Goal: Task Accomplishment & Management: Manage account settings

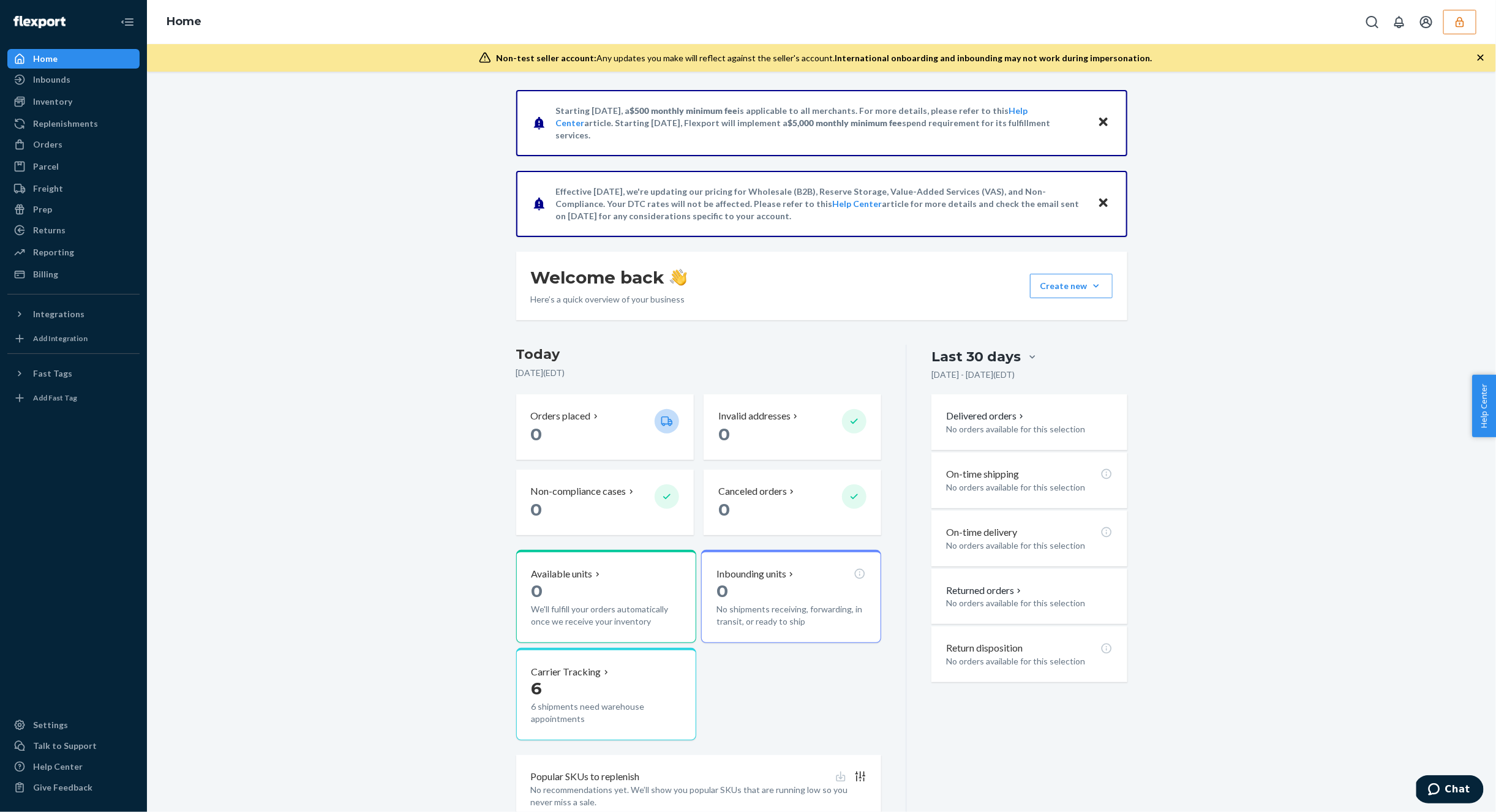
click at [1460, 16] on icon "button" at bounding box center [1459, 22] width 12 height 12
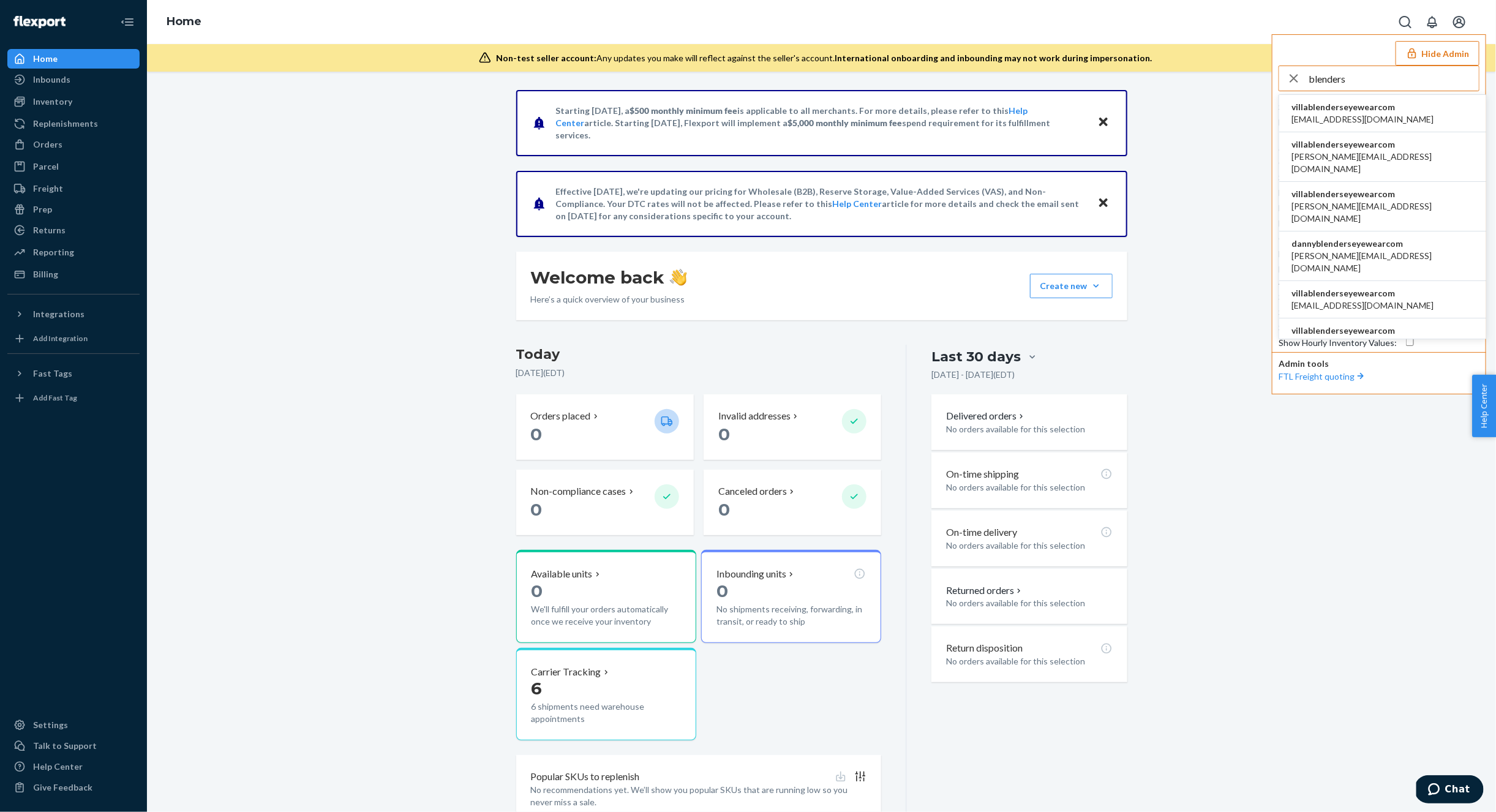
type input "blenders"
click at [1335, 115] on span "alynna@blenderseyewear.com" at bounding box center [1362, 119] width 142 height 12
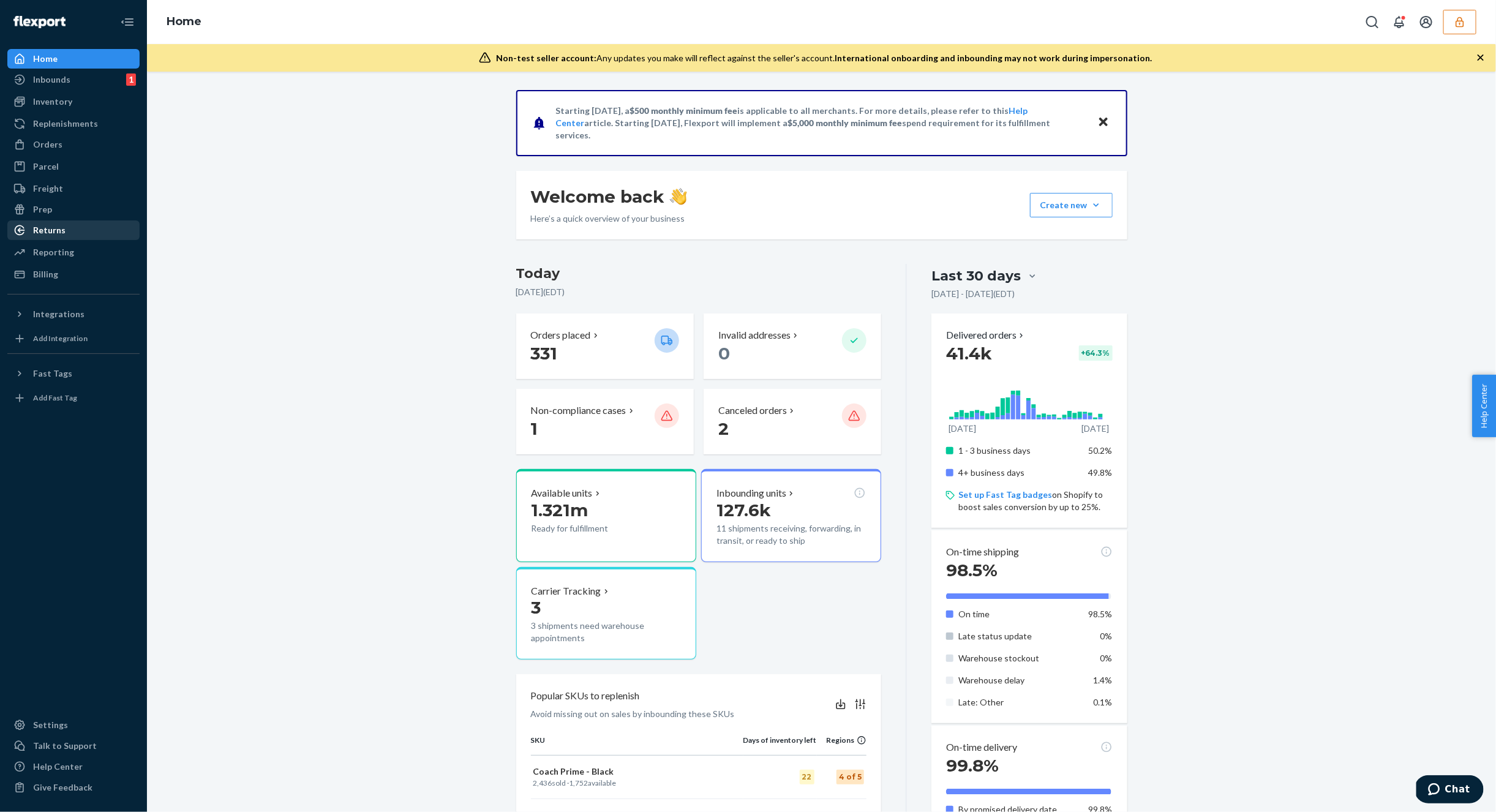
click at [67, 227] on div "Returns" at bounding box center [74, 230] width 130 height 17
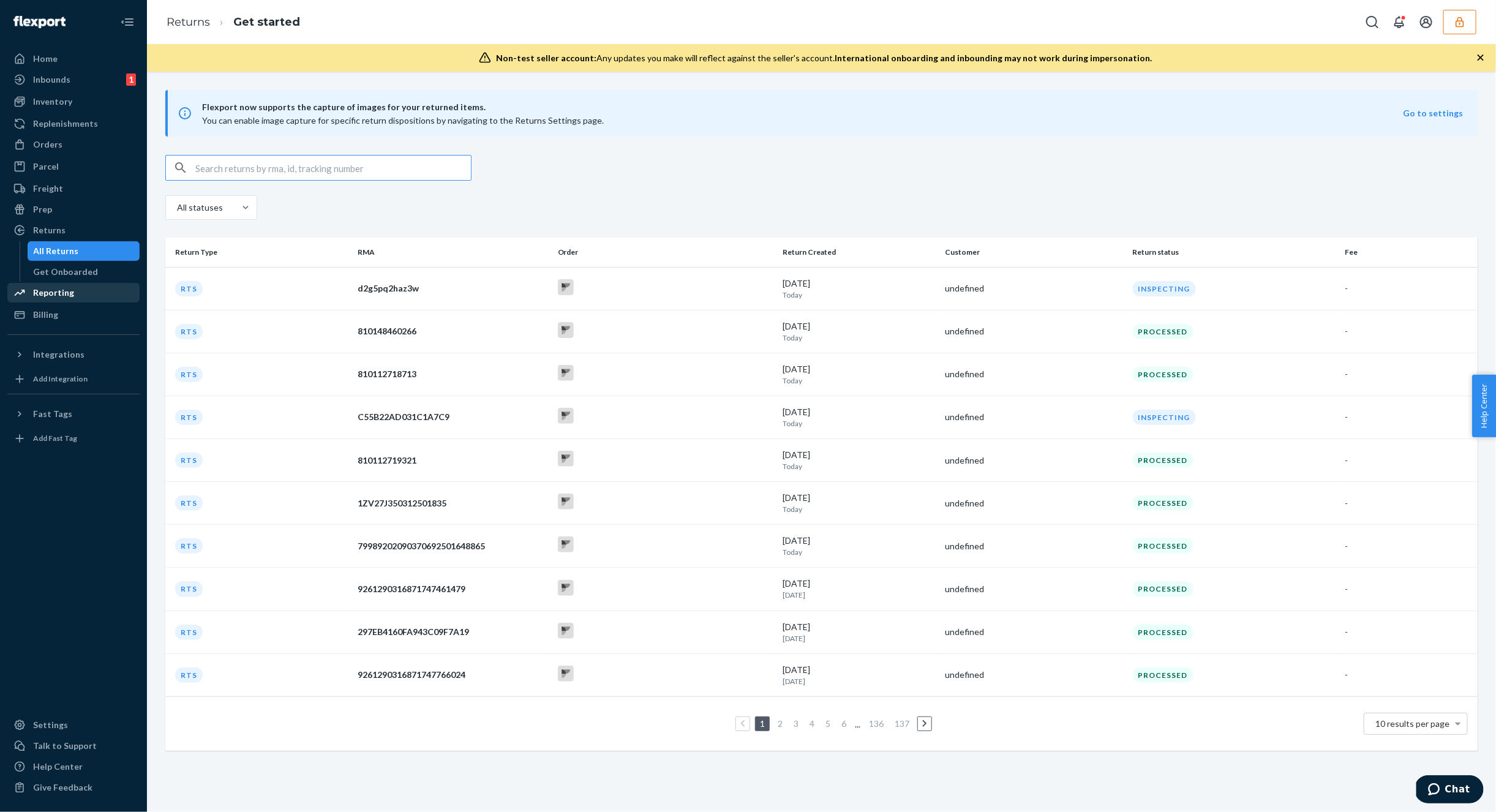
click at [75, 295] on div "Reporting" at bounding box center [74, 292] width 130 height 17
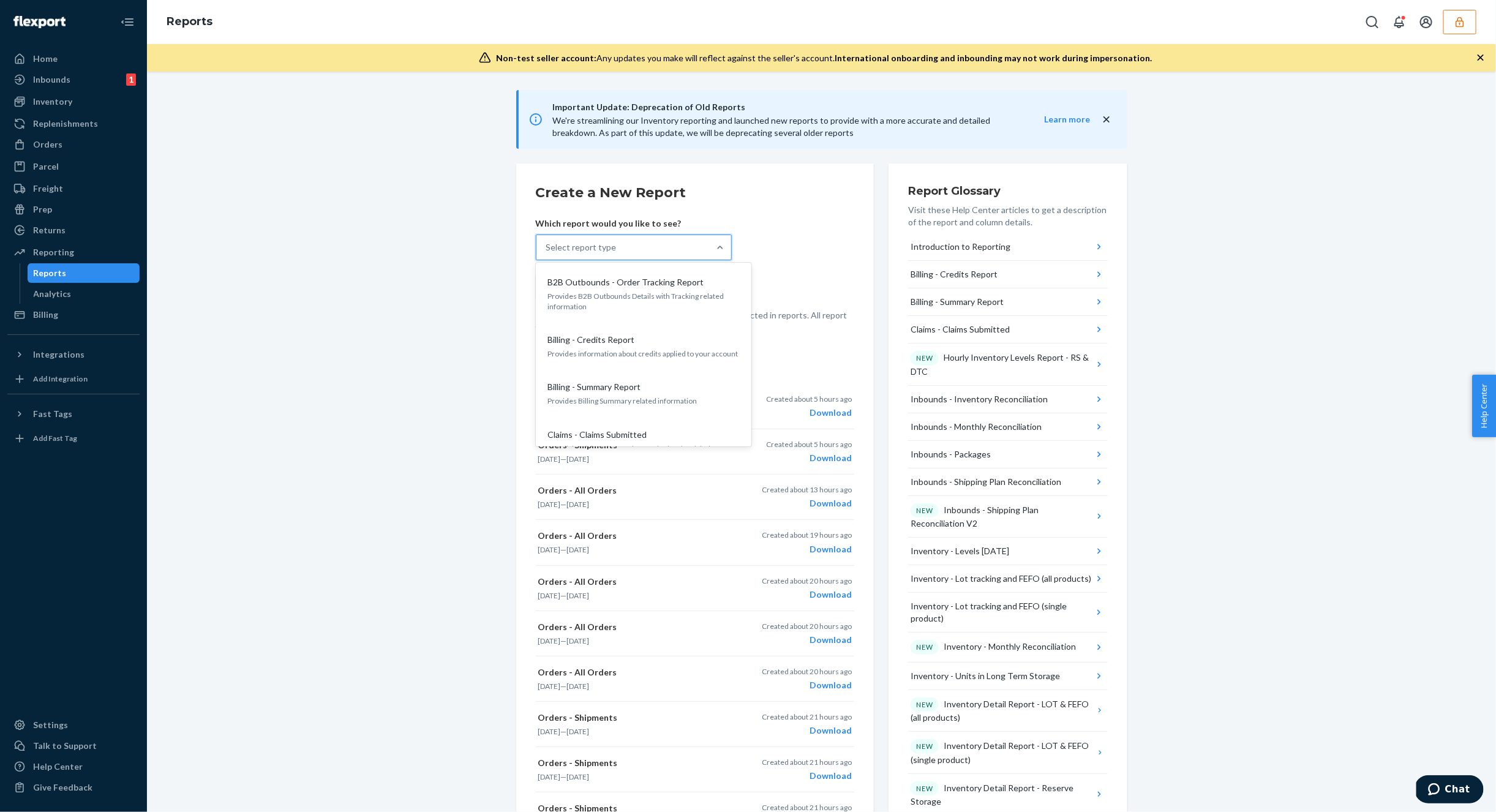
click at [626, 252] on div "Select report type" at bounding box center [622, 247] width 173 height 25
click at [547, 252] on input "option B2B Outbounds - Order Tracking Report focused, 1 of 33. 33 results avail…" at bounding box center [547, 247] width 2 height 12
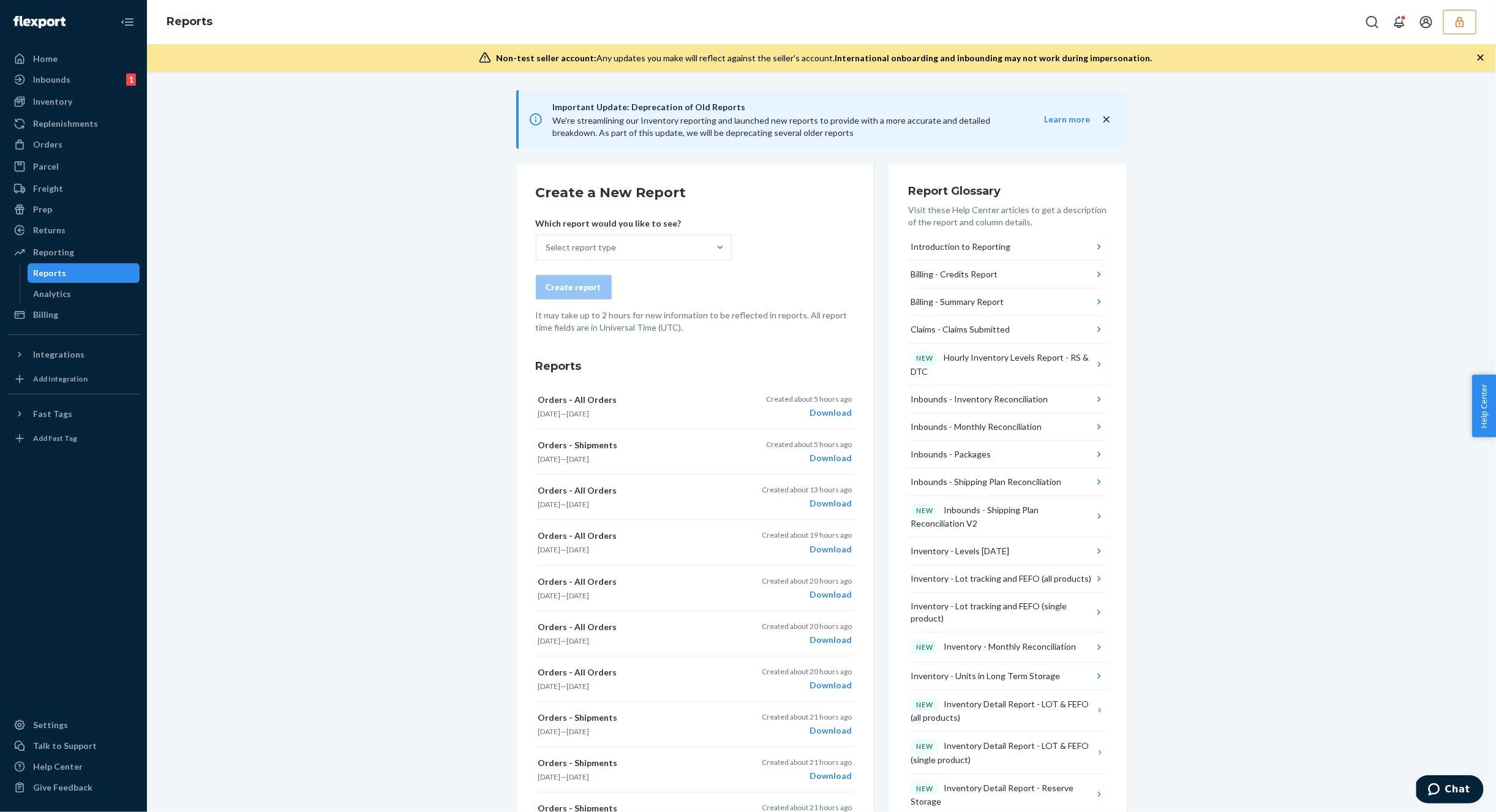
click at [857, 262] on div "Create a New Report Which report would you like to see? Select report type Crea…" at bounding box center [694, 746] width 358 height 1165
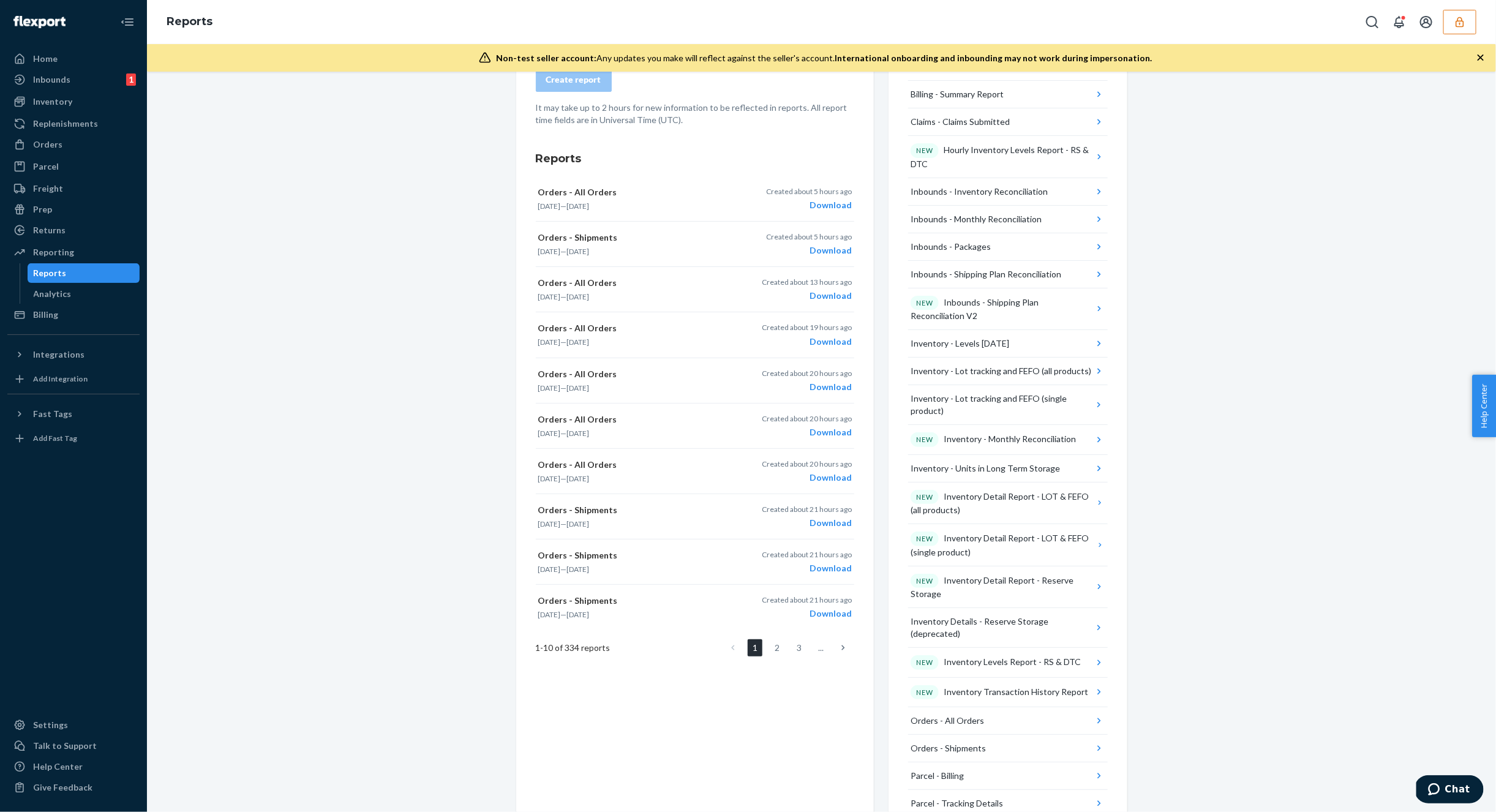
scroll to position [210, 0]
click at [776, 642] on link "2" at bounding box center [777, 646] width 14 height 17
click at [749, 640] on link "1" at bounding box center [754, 646] width 14 height 17
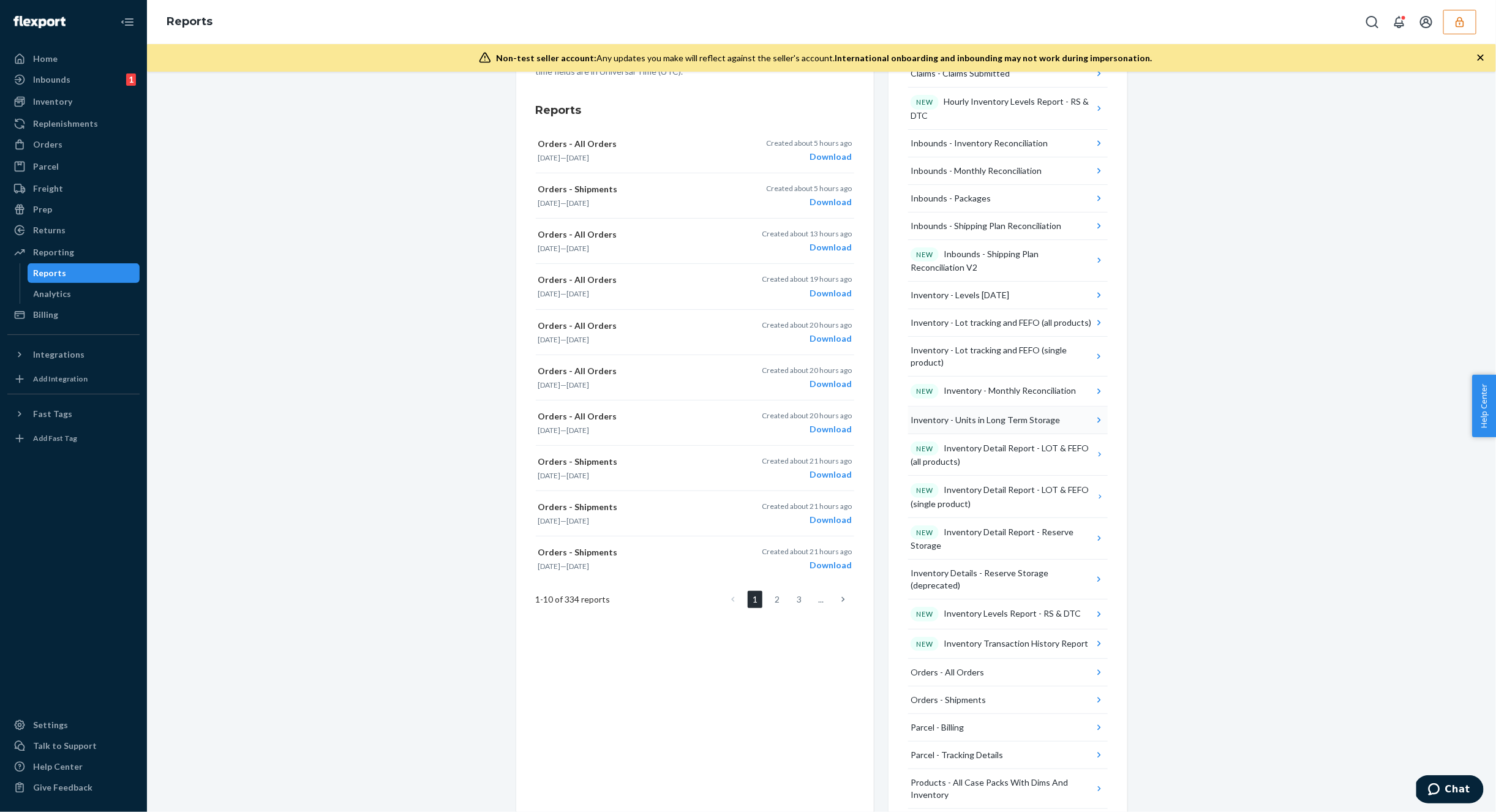
scroll to position [472, 0]
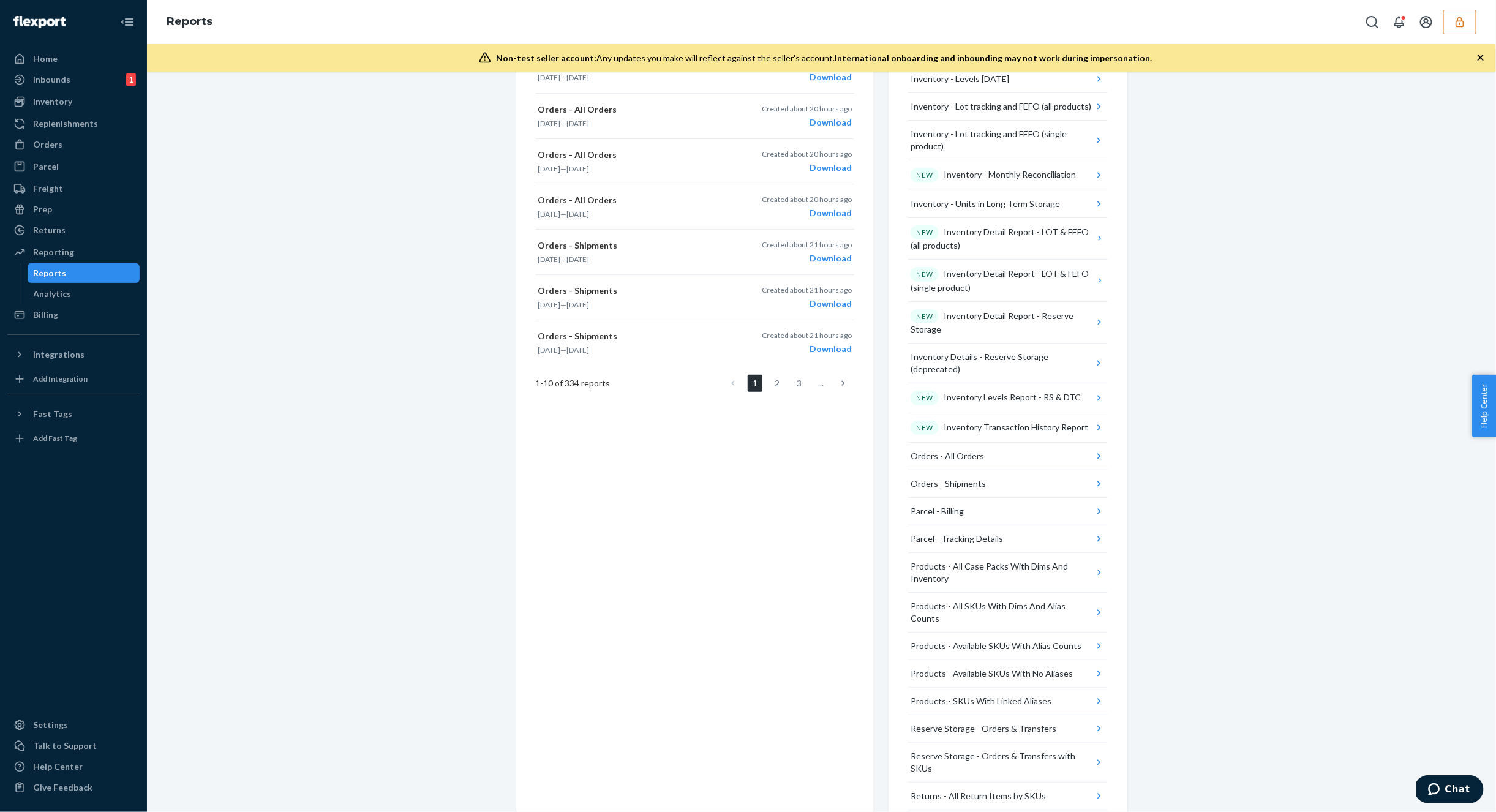
click at [1000, 810] on button "Returns - All Returns" at bounding box center [1007, 823] width 199 height 27
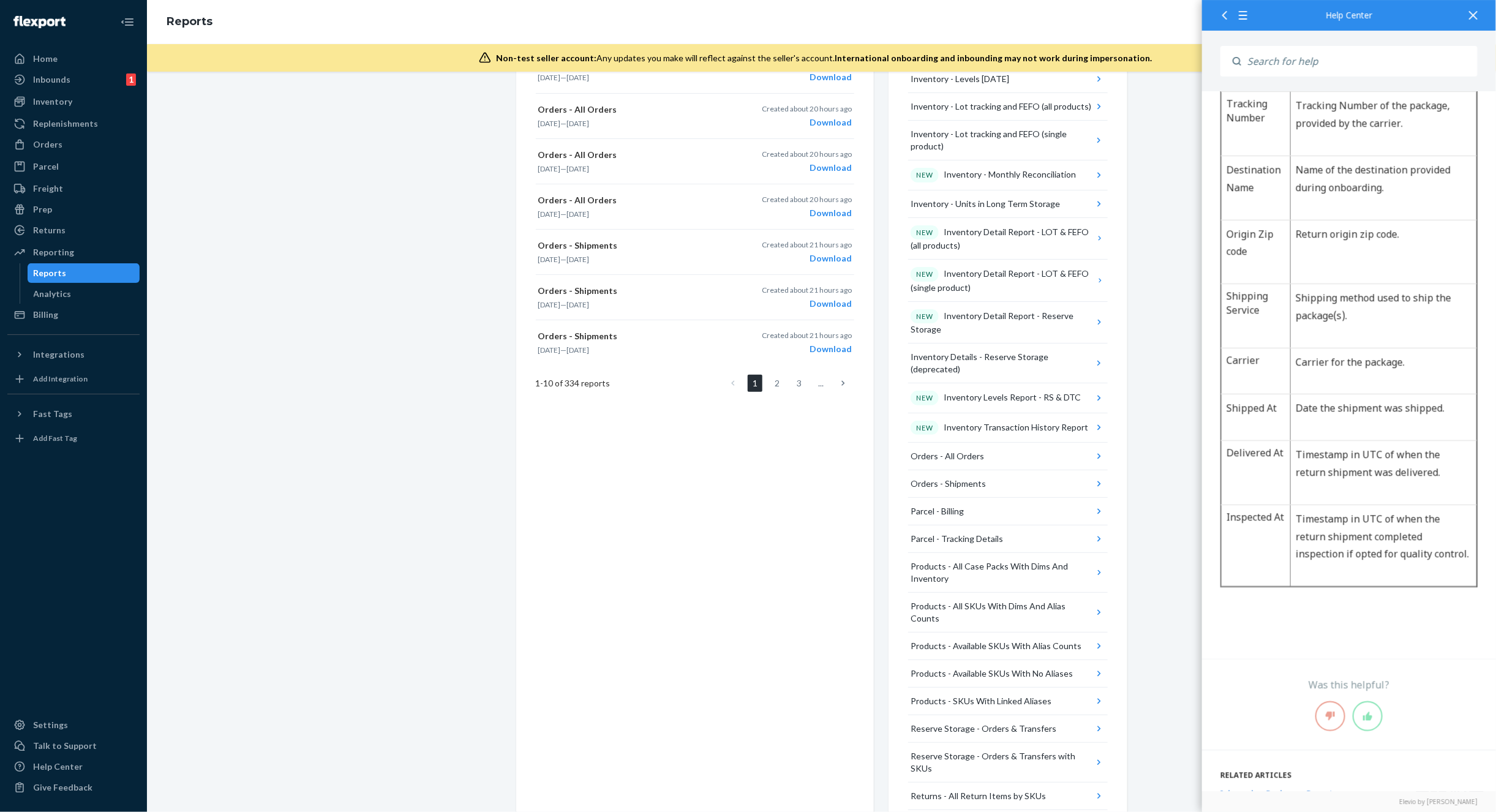
scroll to position [1093, 0]
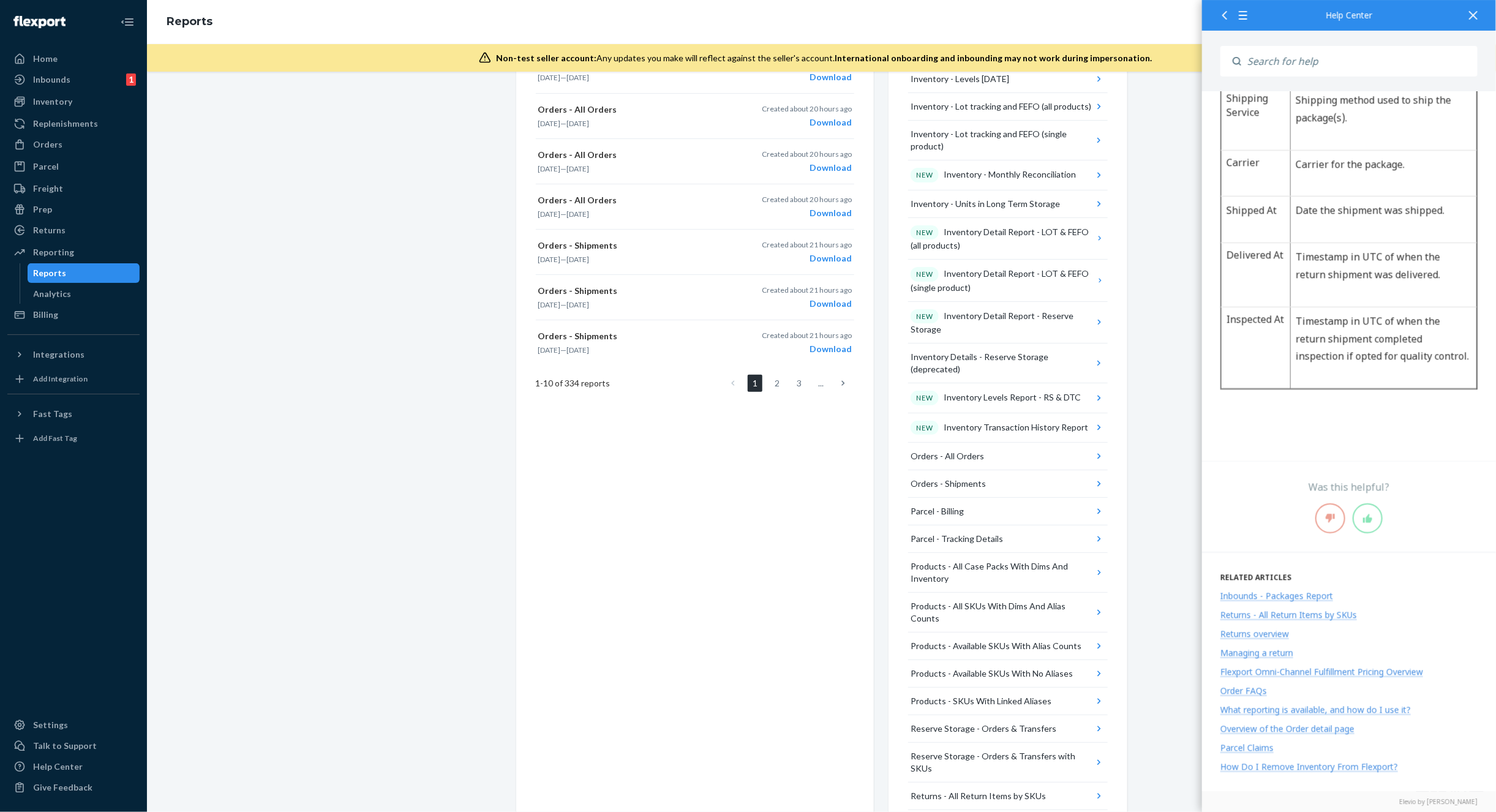
click at [1142, 453] on div "Important Update: Deprecation of Old Reports We're streamlining our Inventory r…" at bounding box center [821, 237] width 1330 height 1238
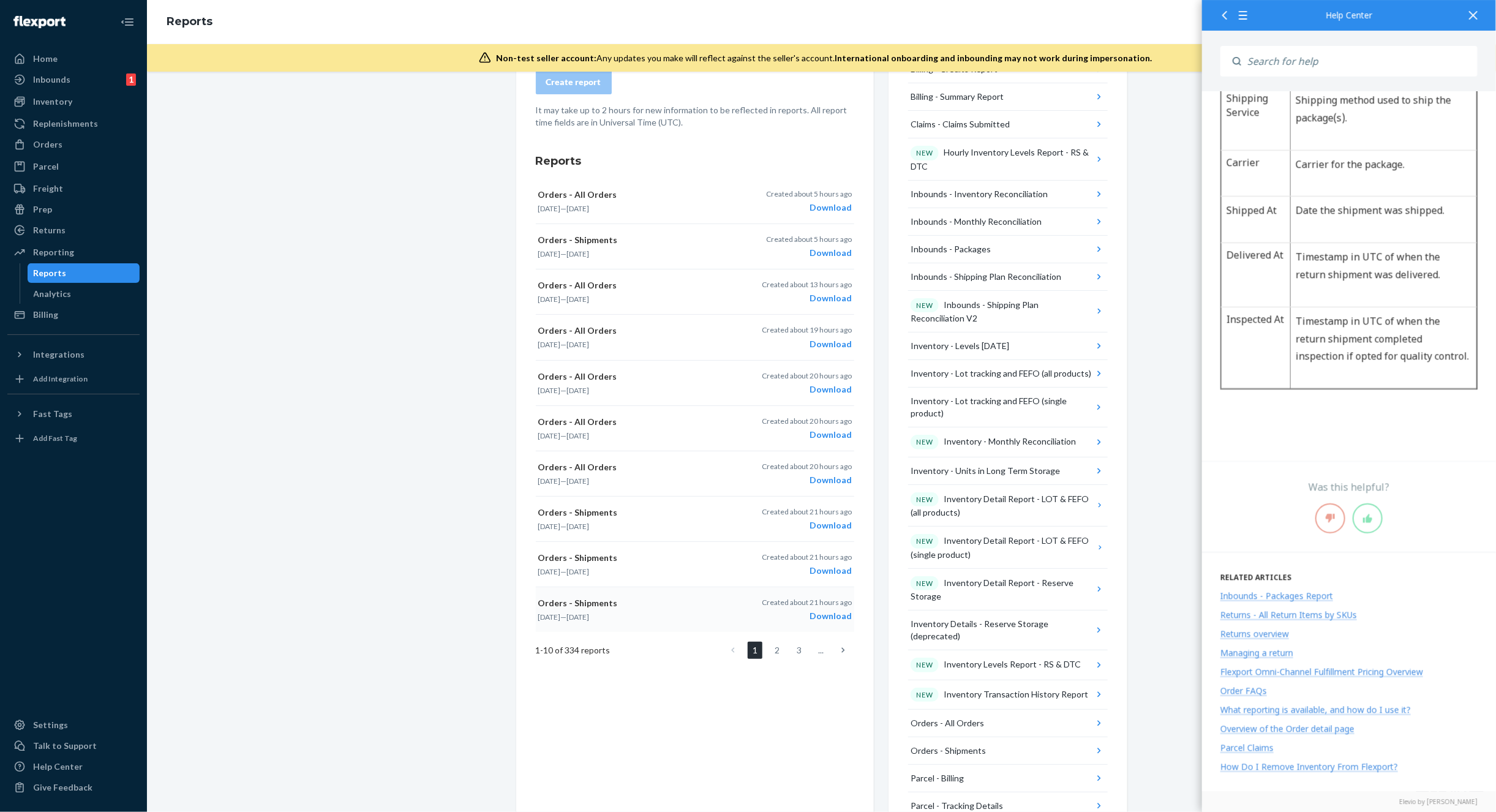
scroll to position [0, 0]
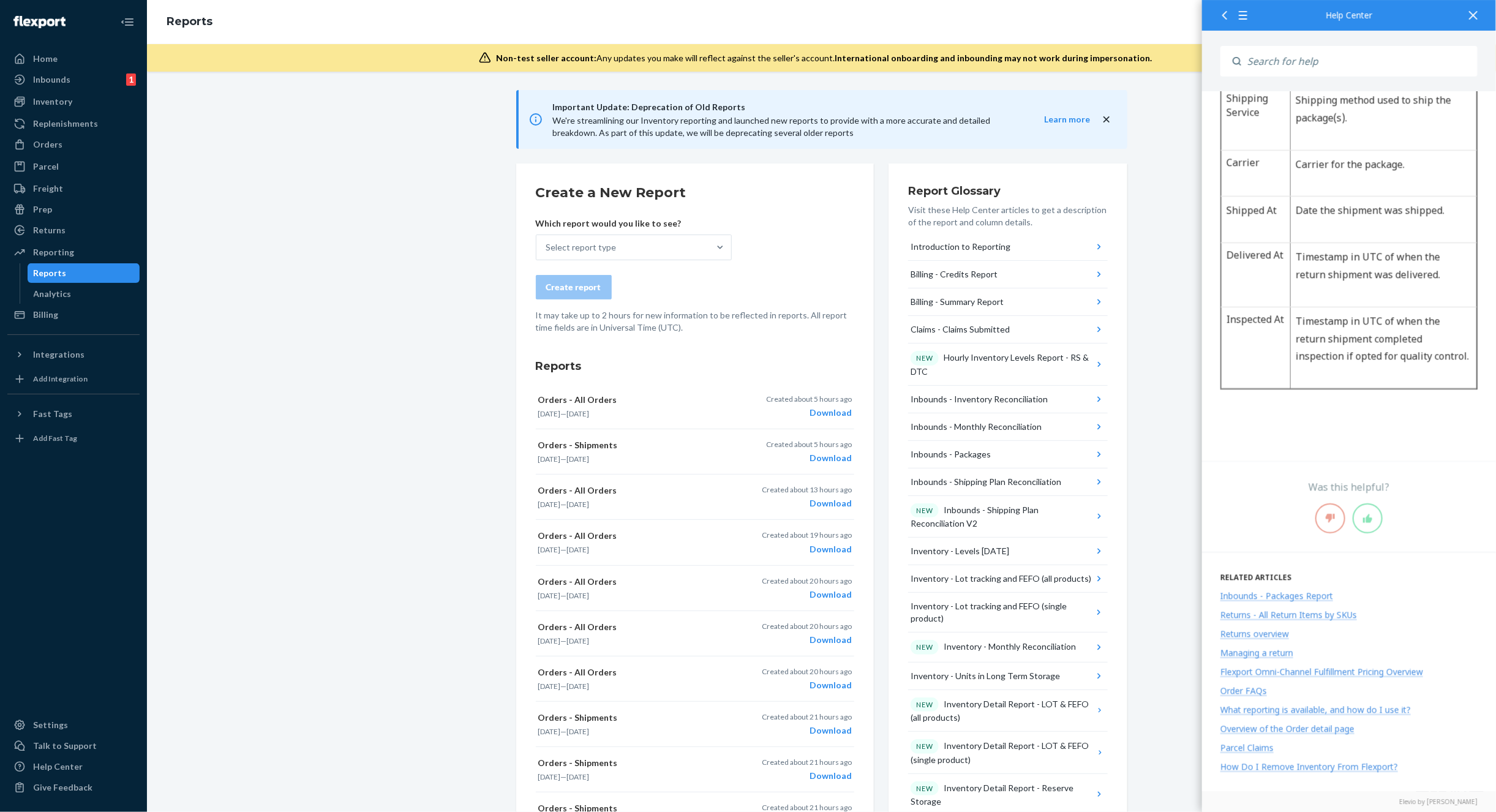
click at [701, 275] on div "Create report" at bounding box center [695, 287] width 318 height 25
click at [694, 250] on div "Select report type" at bounding box center [622, 247] width 173 height 25
click at [547, 250] on input "Select report type" at bounding box center [547, 247] width 2 height 12
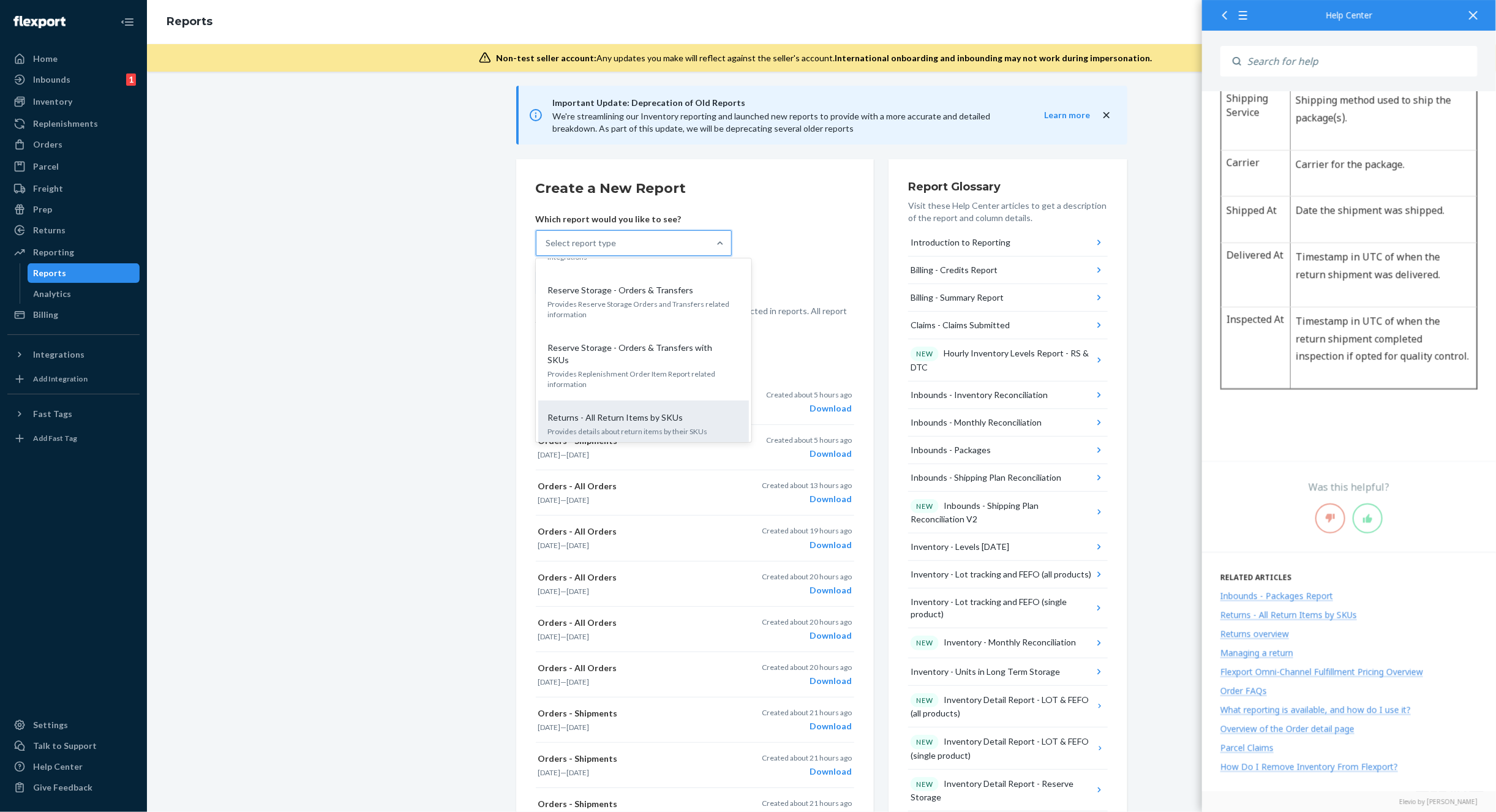
scroll to position [1701, 0]
click at [682, 464] on p "Provides details about returns in a given date range" at bounding box center [643, 469] width 191 height 10
click at [547, 249] on input "option Returns - All Returns focused, 33 of 33. 33 results available. Use Up an…" at bounding box center [547, 242] width 2 height 12
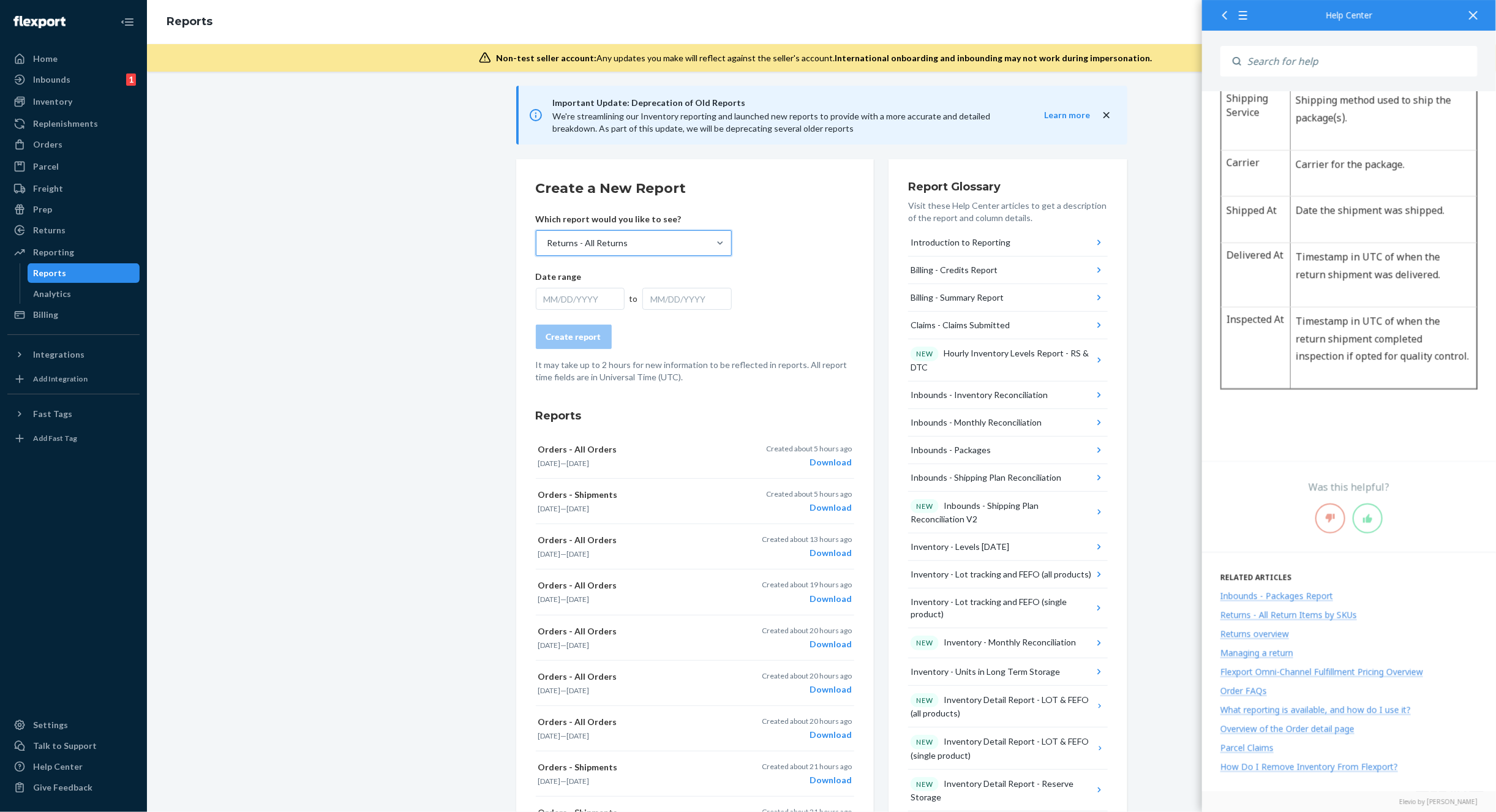
click at [561, 288] on div "MM/DD/YYYY" at bounding box center [581, 299] width 90 height 22
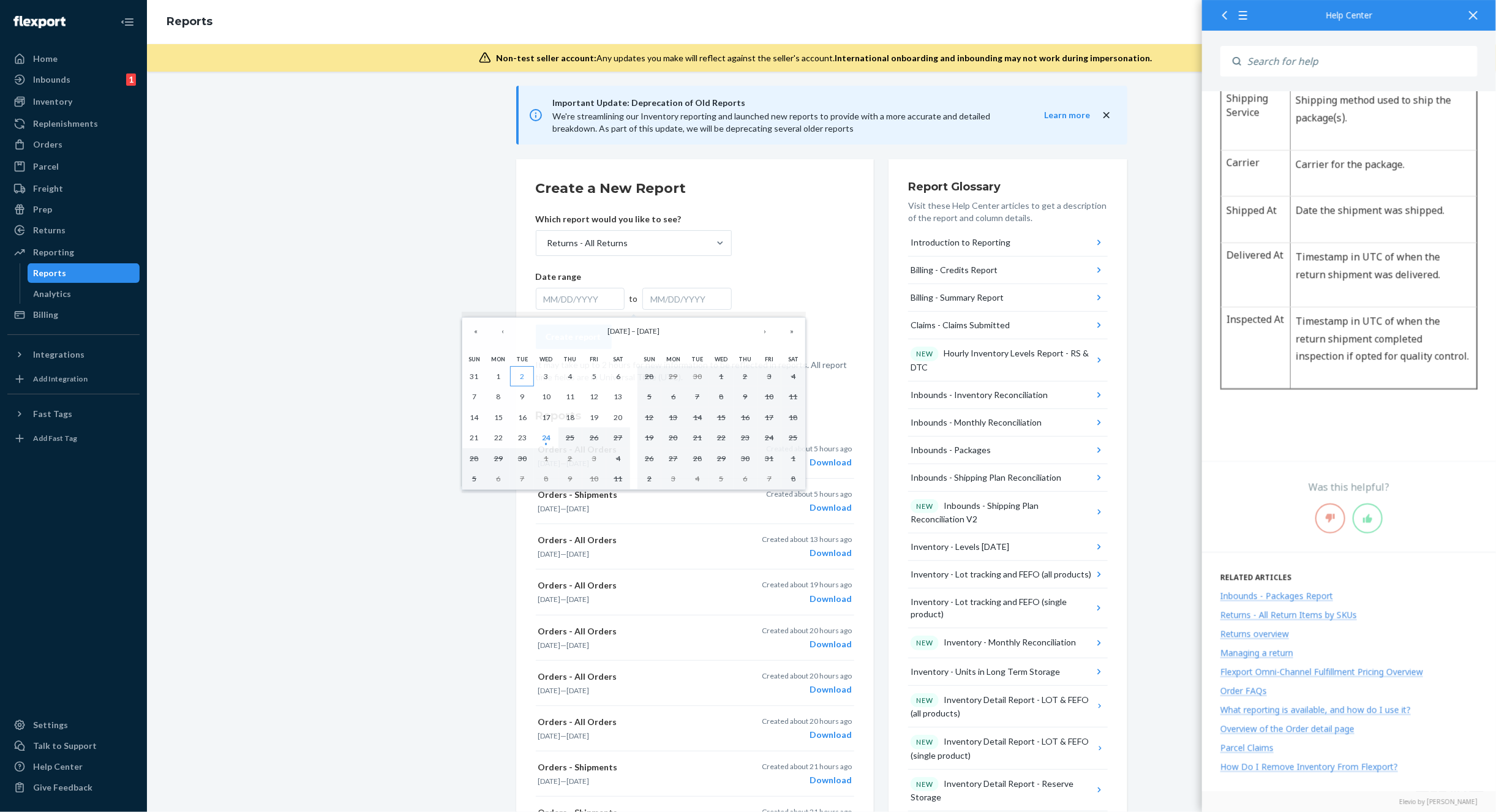
click at [521, 369] on button "2" at bounding box center [522, 377] width 24 height 21
click at [546, 437] on abbr "24" at bounding box center [546, 437] width 9 height 9
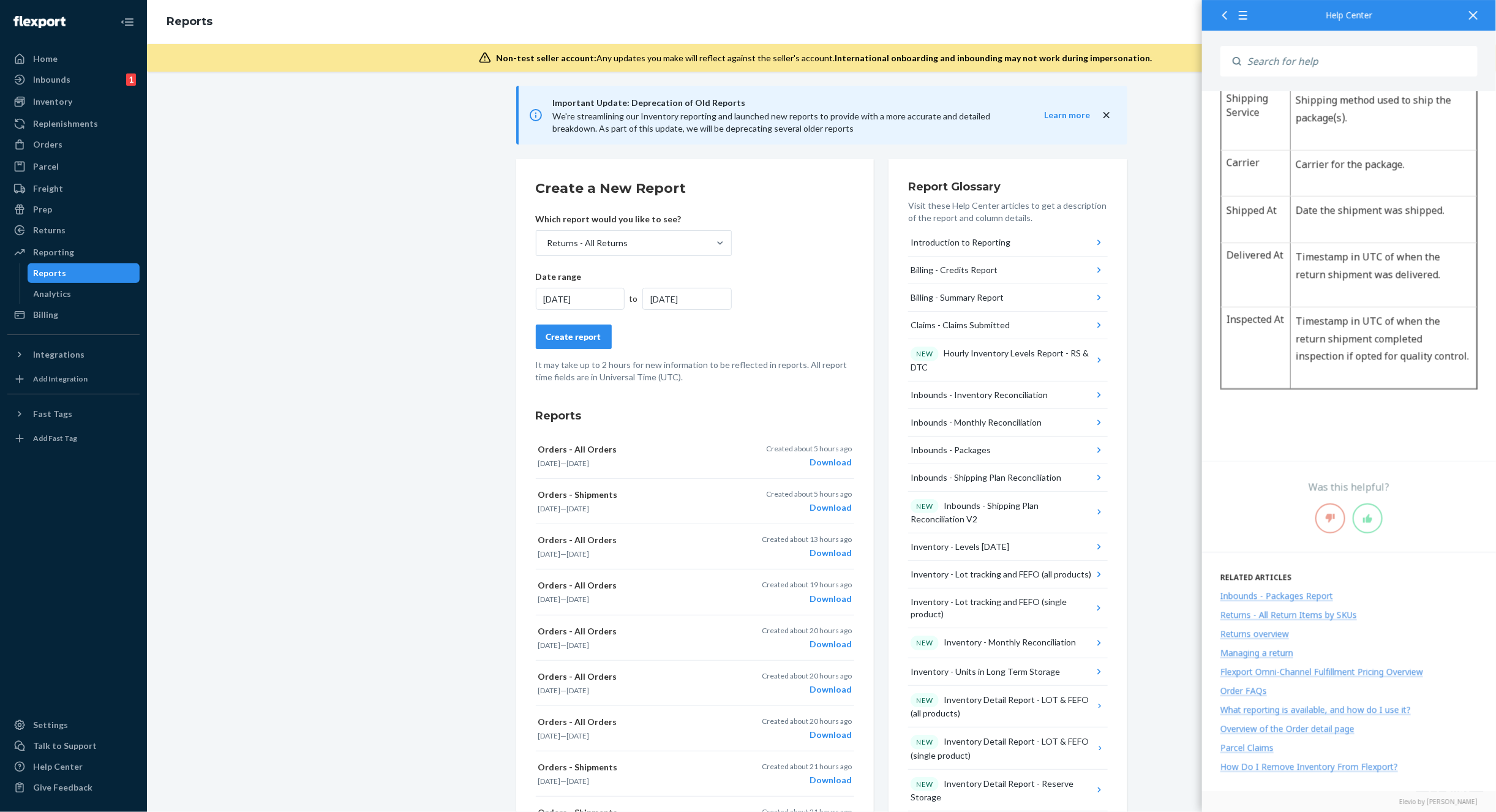
click at [578, 338] on div "Create report" at bounding box center [574, 336] width 55 height 12
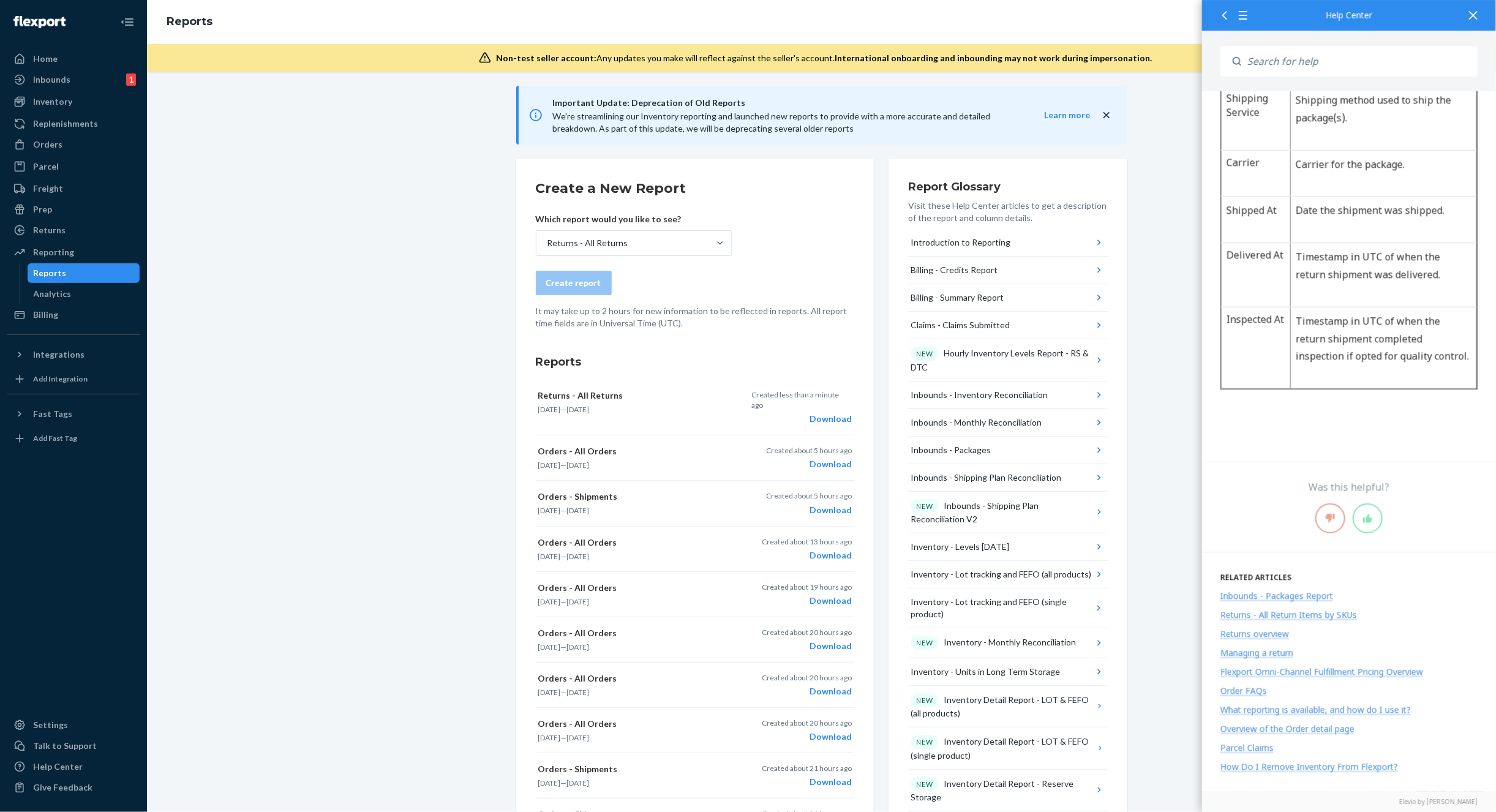
click at [1465, 16] on div at bounding box center [1473, 14] width 27 height 30
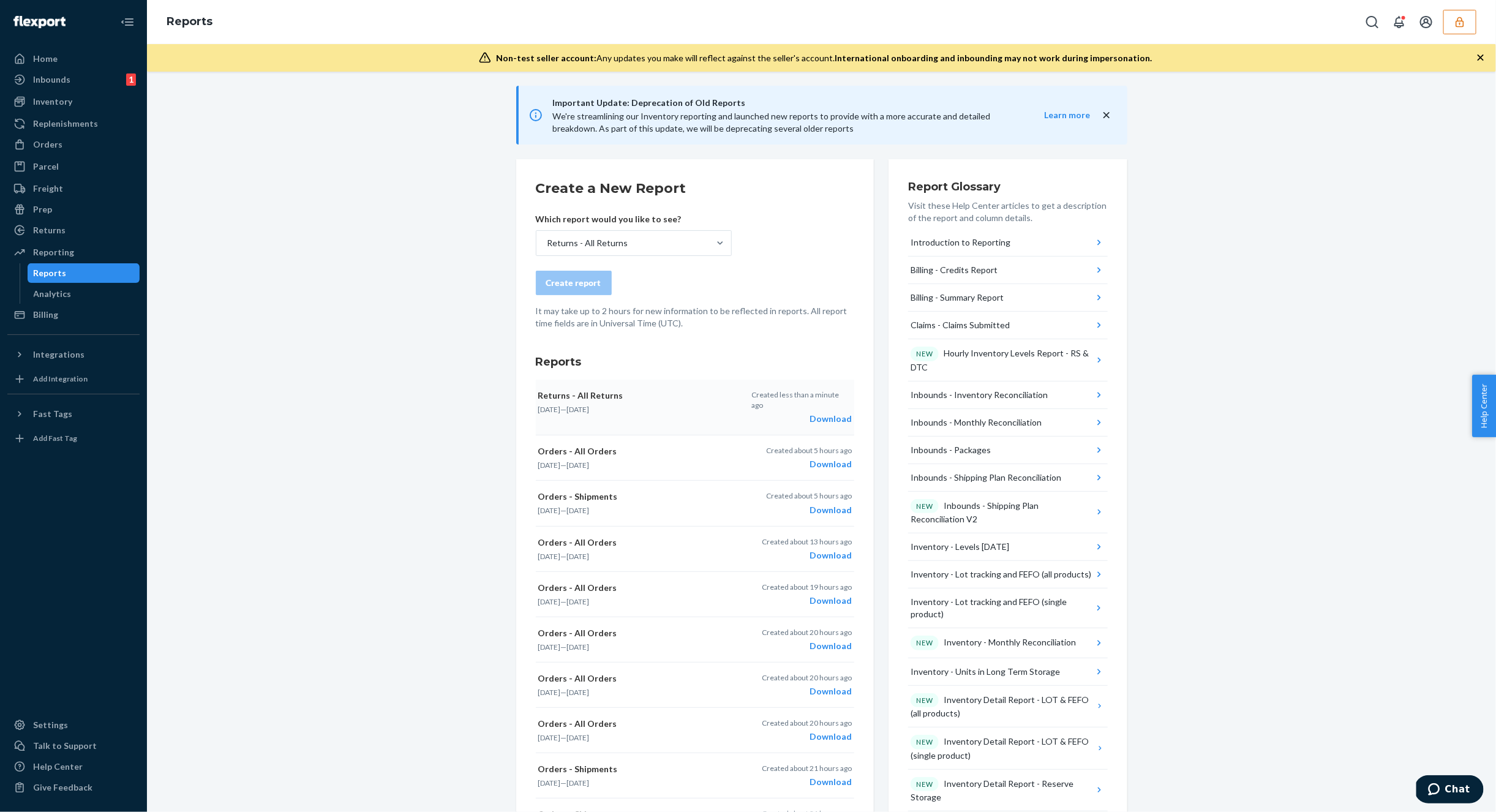
click at [830, 413] on div "Download" at bounding box center [801, 418] width 100 height 12
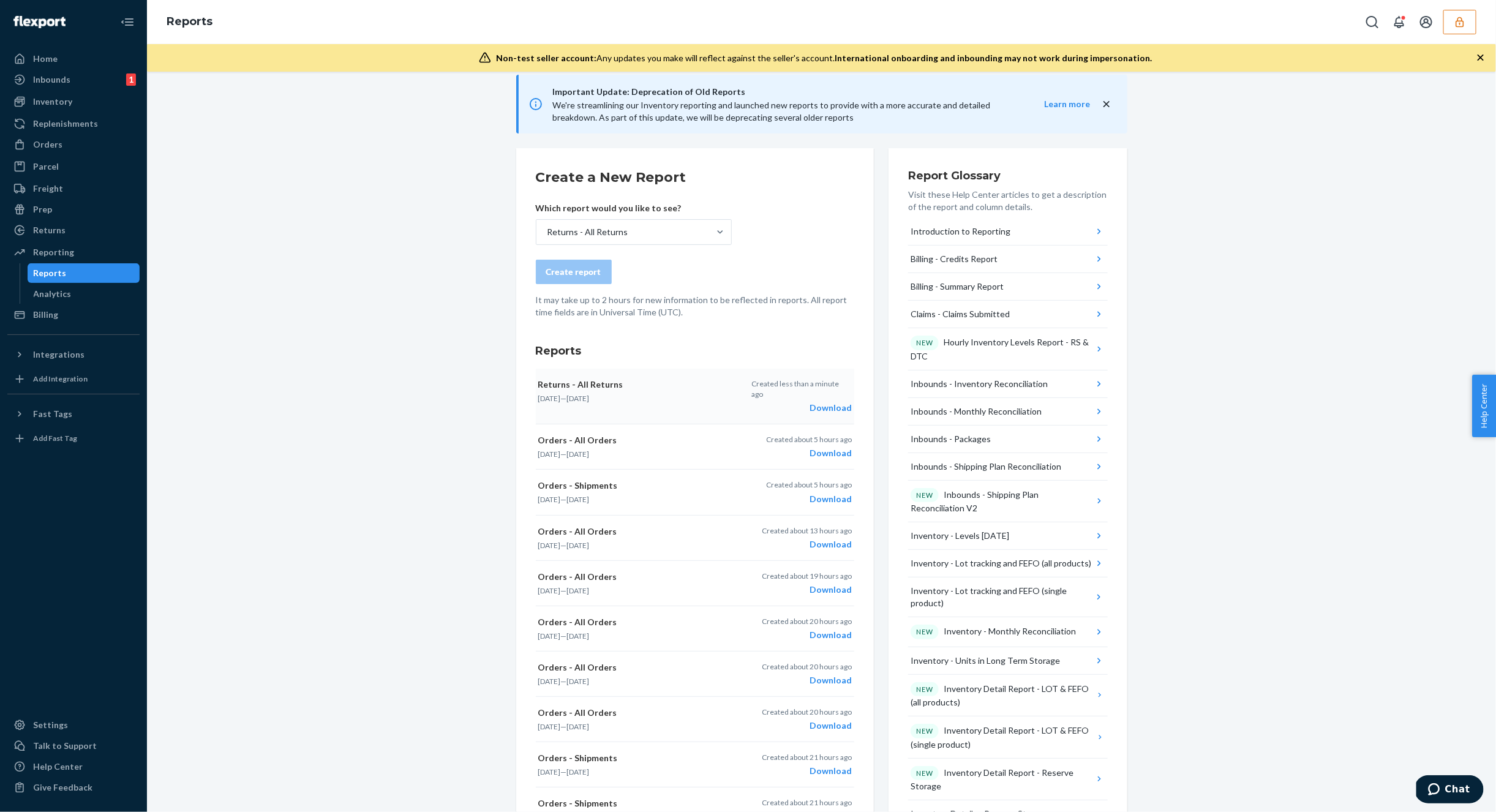
scroll to position [11, 0]
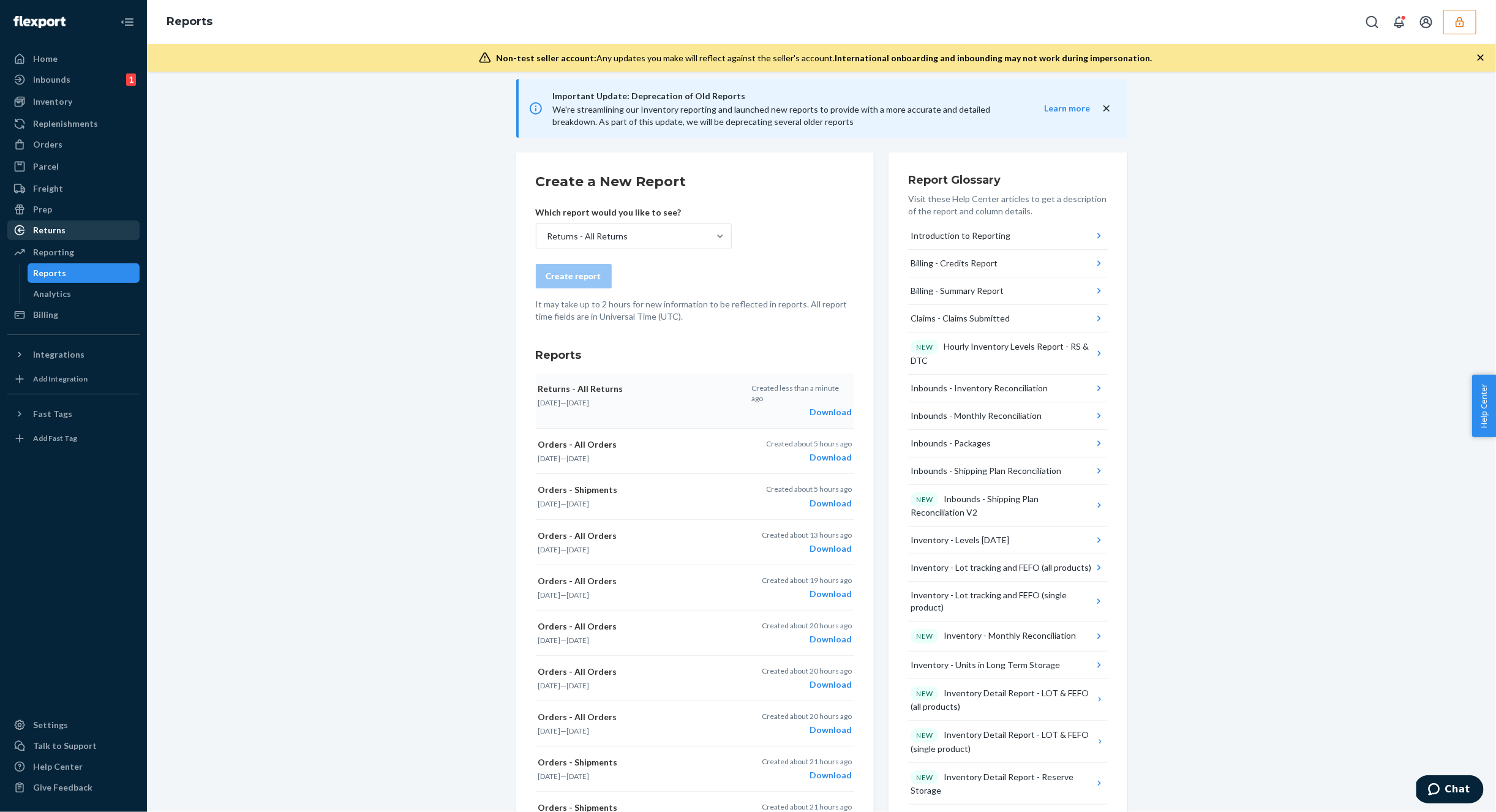
click at [58, 234] on div "Returns" at bounding box center [49, 230] width 33 height 12
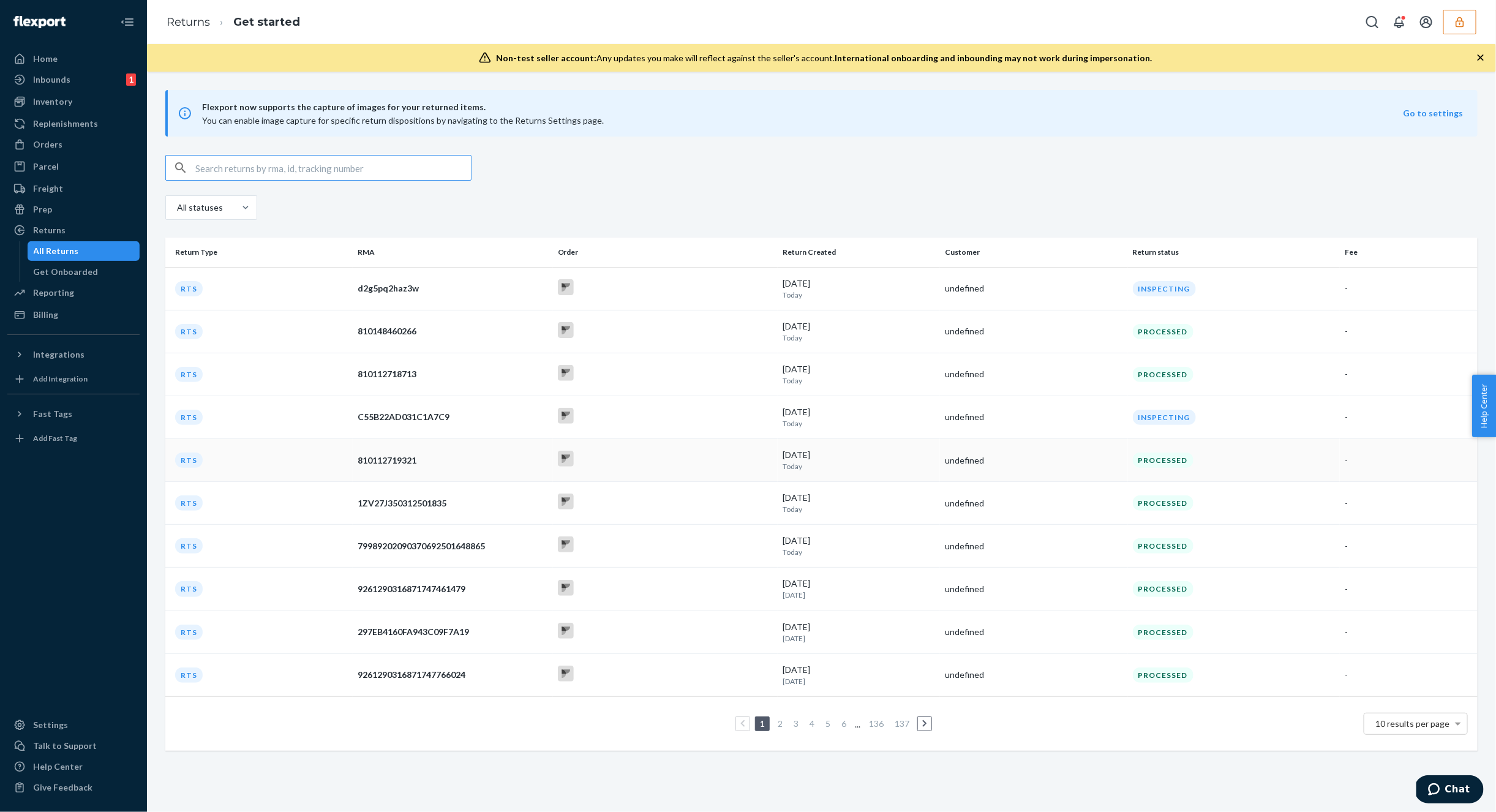
click at [426, 450] on td "810112719321" at bounding box center [453, 461] width 200 height 43
click at [786, 722] on ul "1 2 3 4 5 6 ... 136 137" at bounding box center [821, 723] width 226 height 14
click at [780, 721] on link "2" at bounding box center [780, 723] width 10 height 10
click at [799, 722] on link "3" at bounding box center [796, 723] width 10 height 10
click at [816, 719] on link "4" at bounding box center [812, 723] width 10 height 10
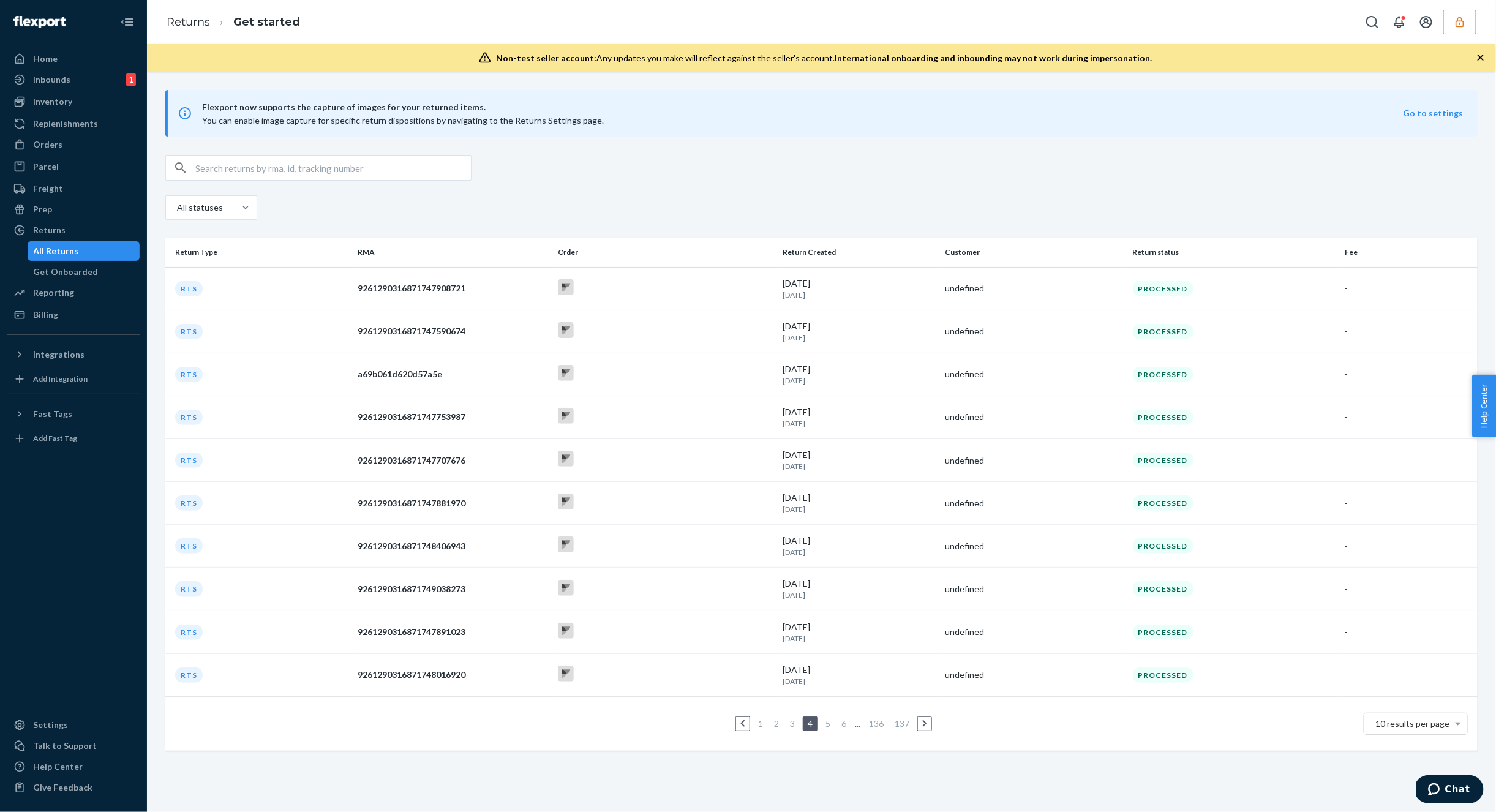
click at [833, 719] on link "5" at bounding box center [828, 723] width 10 height 10
click at [841, 721] on li "6" at bounding box center [836, 723] width 11 height 14
click at [838, 720] on link "6" at bounding box center [836, 723] width 10 height 10
click at [748, 723] on link "1" at bounding box center [747, 723] width 10 height 10
drag, startPoint x: 424, startPoint y: 462, endPoint x: 341, endPoint y: 456, distance: 83.2
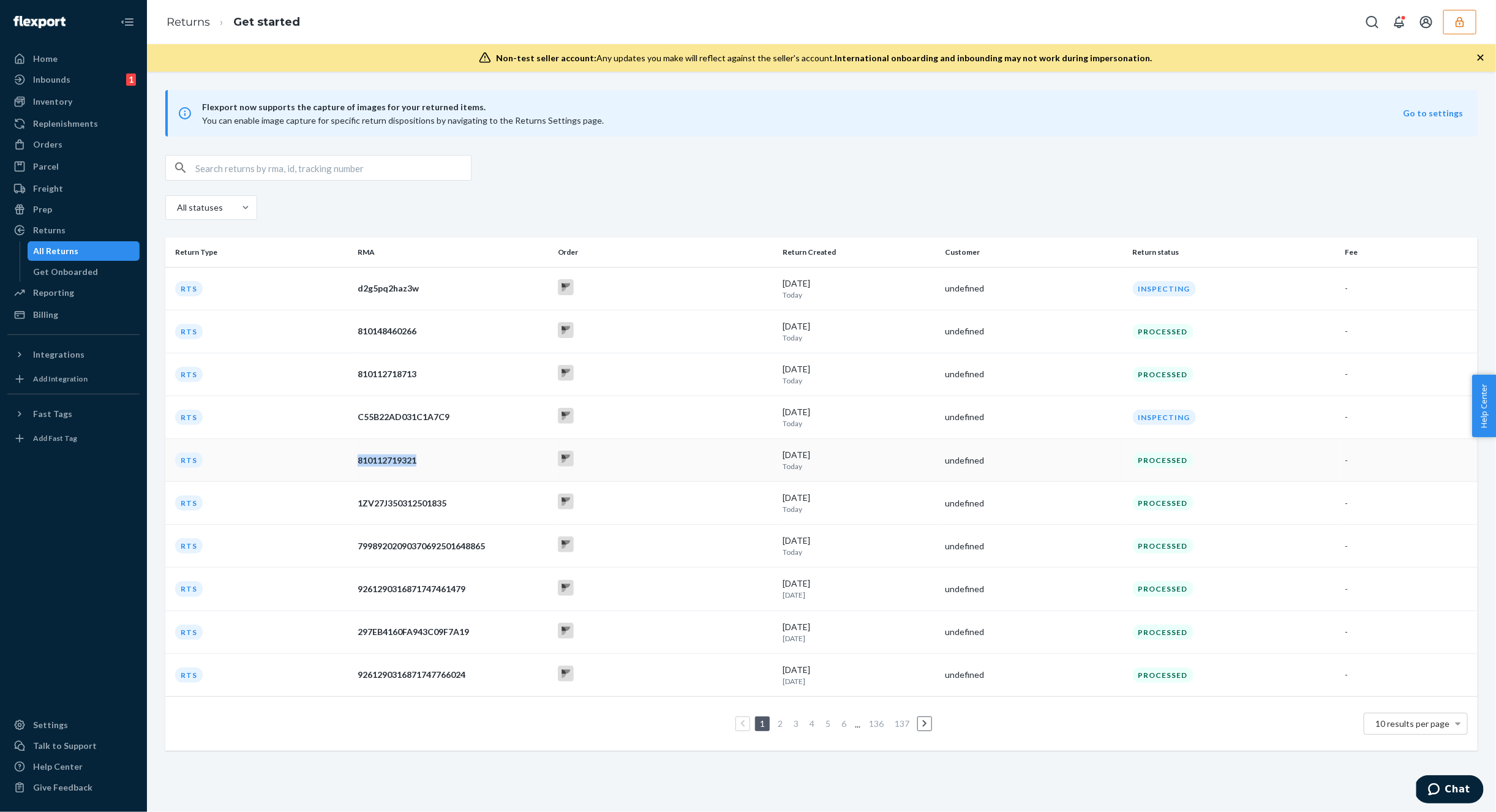
click at [341, 456] on tr "RTS 810112719321 [DATE] [DATE] undefined Processed -" at bounding box center [822, 461] width 1312 height 43
copy tr "810112719321"
click at [414, 333] on div "810148460266" at bounding box center [453, 330] width 190 height 12
drag, startPoint x: 430, startPoint y: 327, endPoint x: 322, endPoint y: 327, distance: 108.0
click at [322, 327] on tr "RTS 810148460266 [DATE] [DATE] undefined Processed -" at bounding box center [822, 331] width 1312 height 43
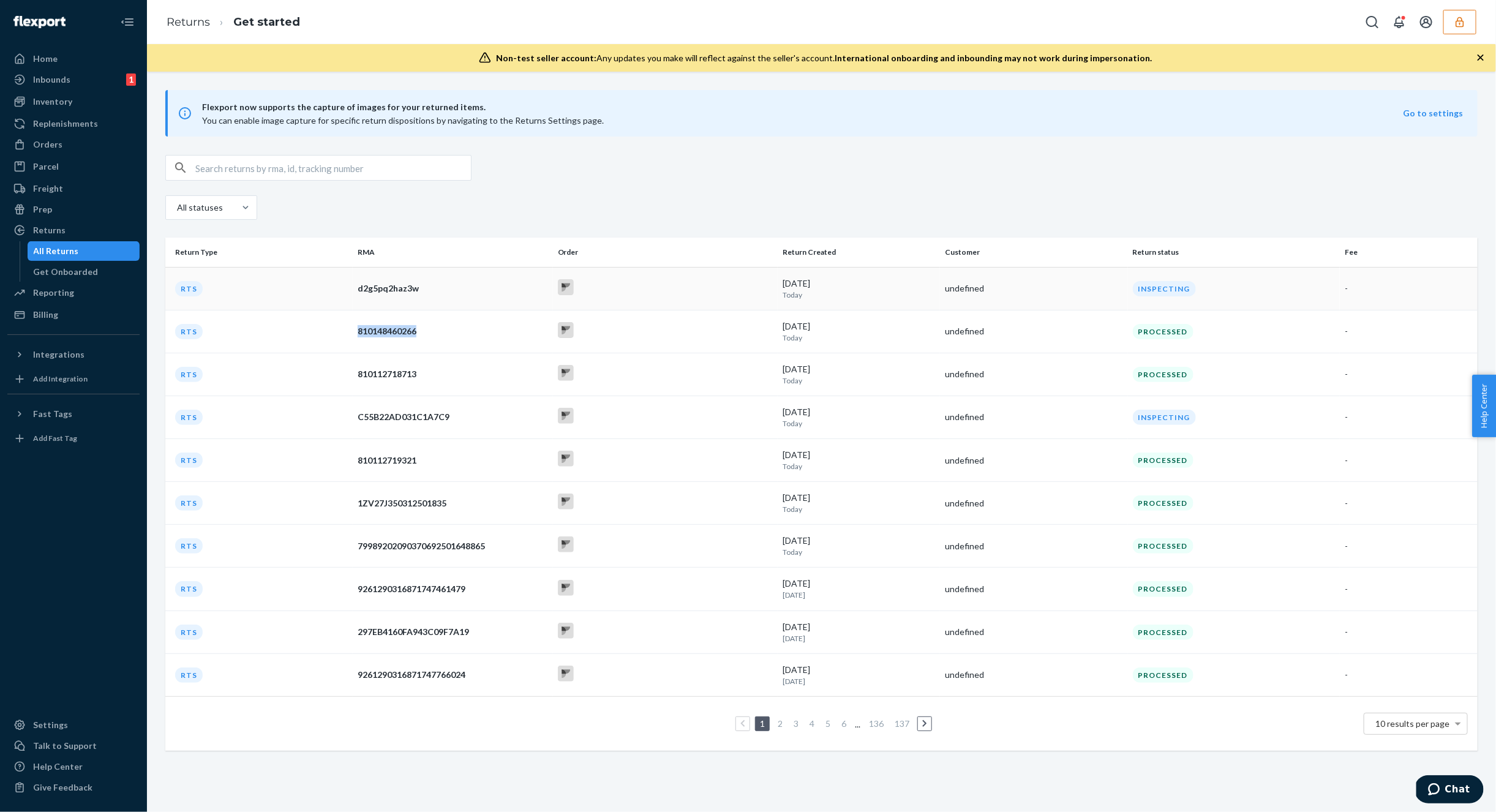
copy tr "810148460266"
drag, startPoint x: 434, startPoint y: 462, endPoint x: 347, endPoint y: 456, distance: 87.2
click at [347, 457] on tr "RTS 810112719321 [DATE] [DATE] undefined Processed -" at bounding box center [822, 461] width 1312 height 43
copy tr "810112719321"
click at [782, 724] on link "2" at bounding box center [780, 723] width 10 height 10
